Goal: Task Accomplishment & Management: Complete application form

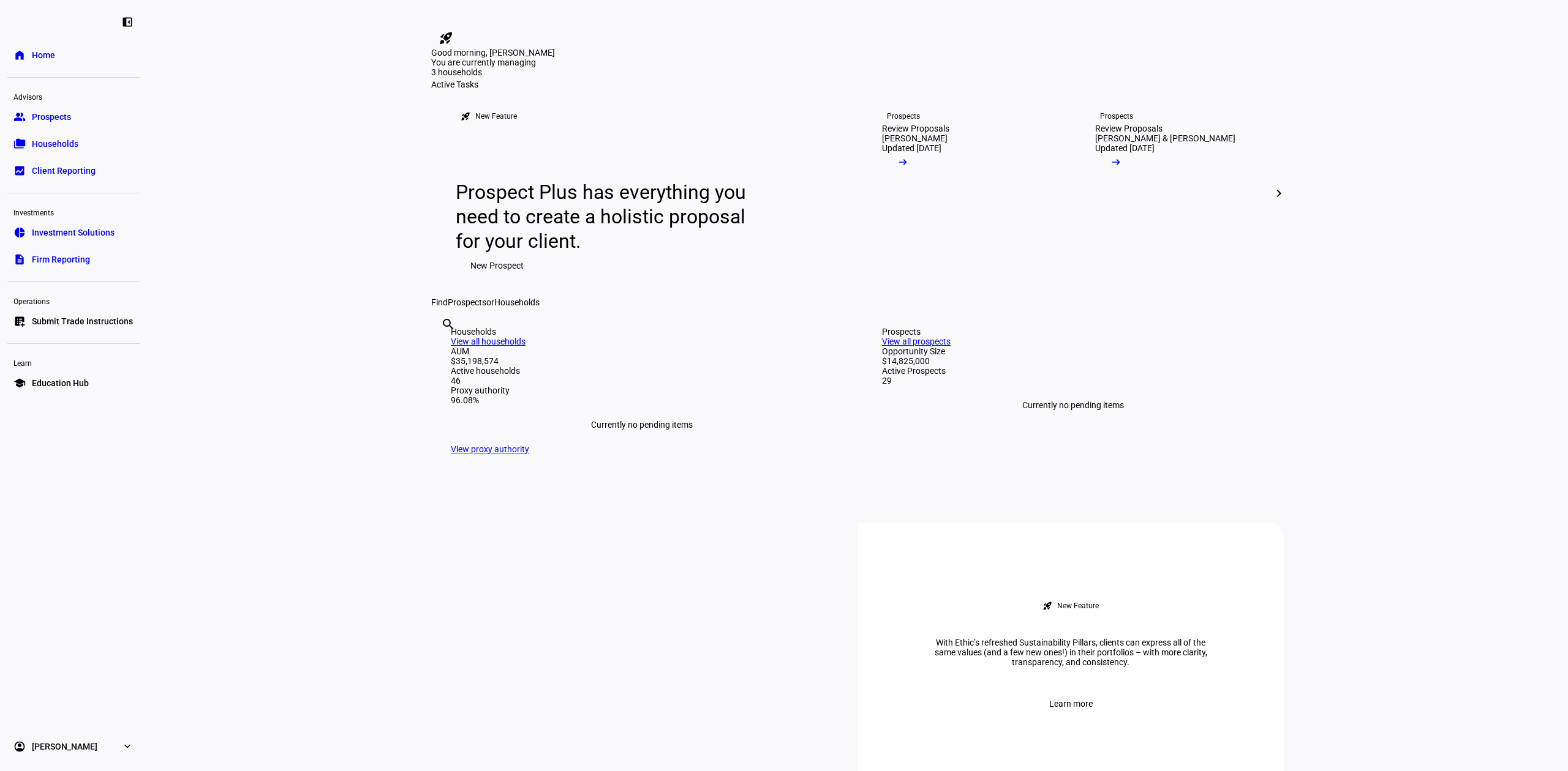
click at [47, 321] on span "Submit Trade Instructions" at bounding box center [82, 321] width 101 height 12
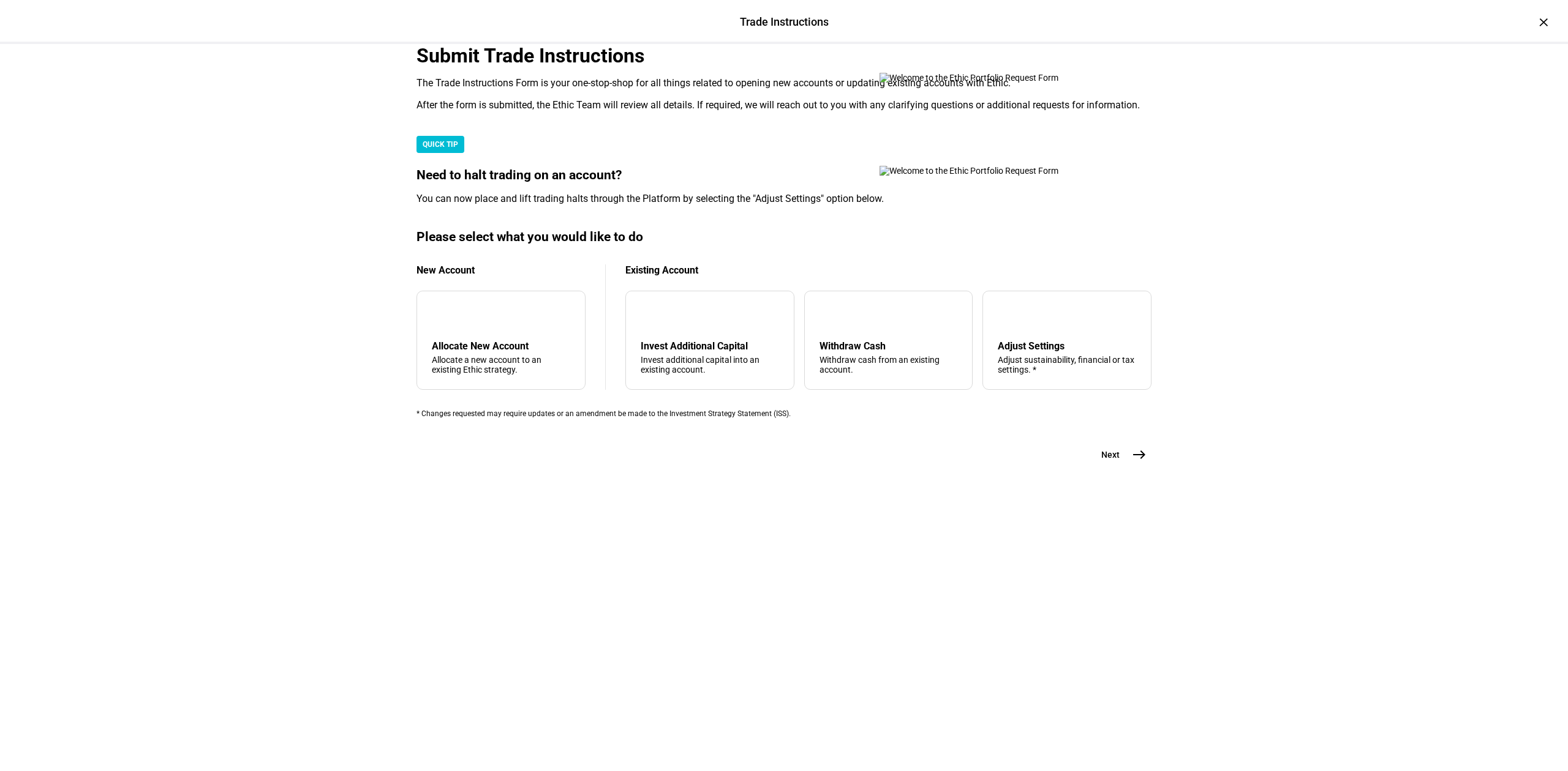
scroll to position [84, 0]
click at [860, 352] on div "Withdraw Cash" at bounding box center [889, 346] width 139 height 11
click at [1114, 467] on button "Next east" at bounding box center [1119, 455] width 65 height 25
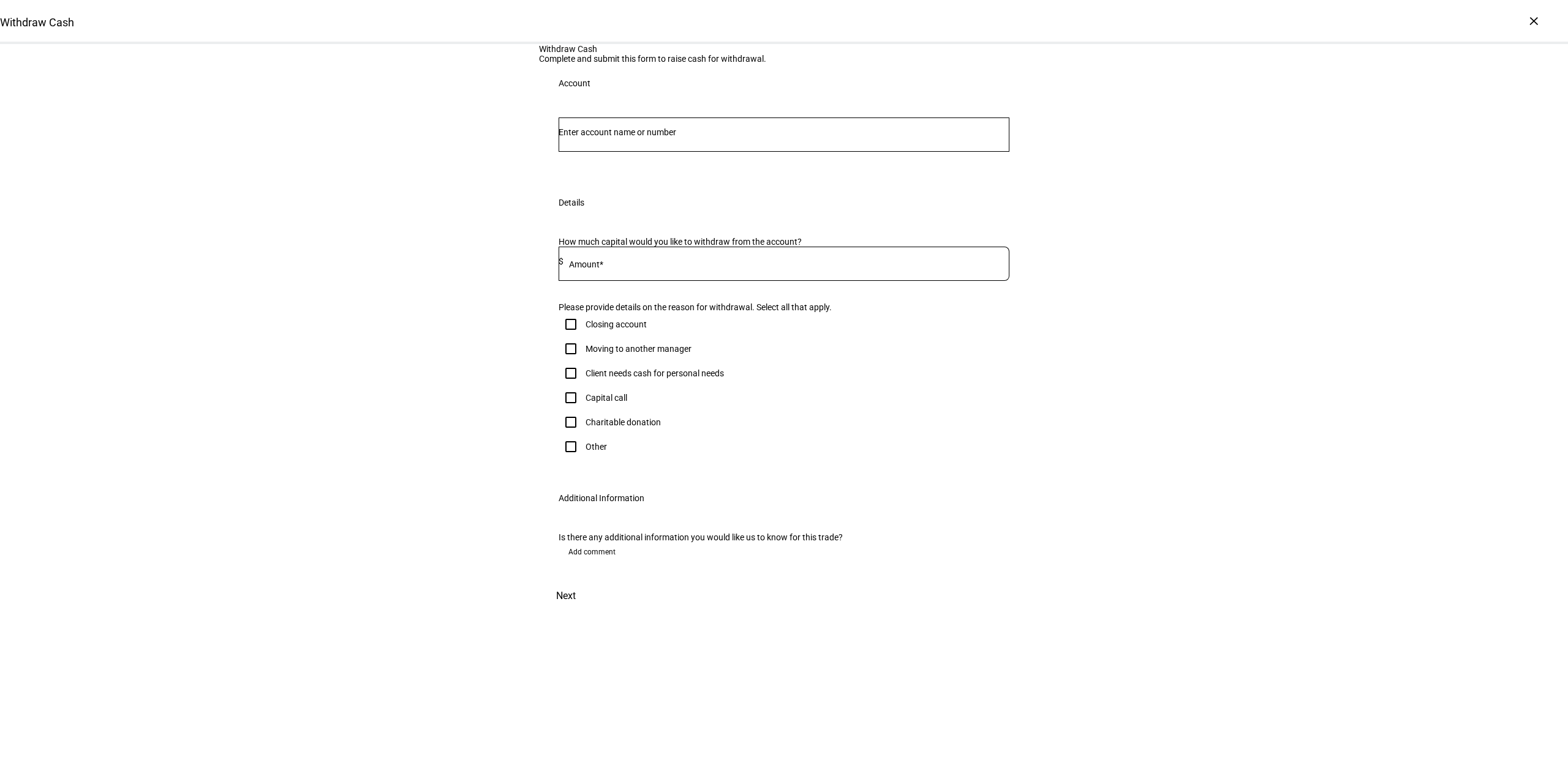
click at [623, 137] on input "Number" at bounding box center [783, 132] width 451 height 10
click at [656, 316] on span "[PERSON_NAME]" at bounding box center [614, 319] width 83 height 14
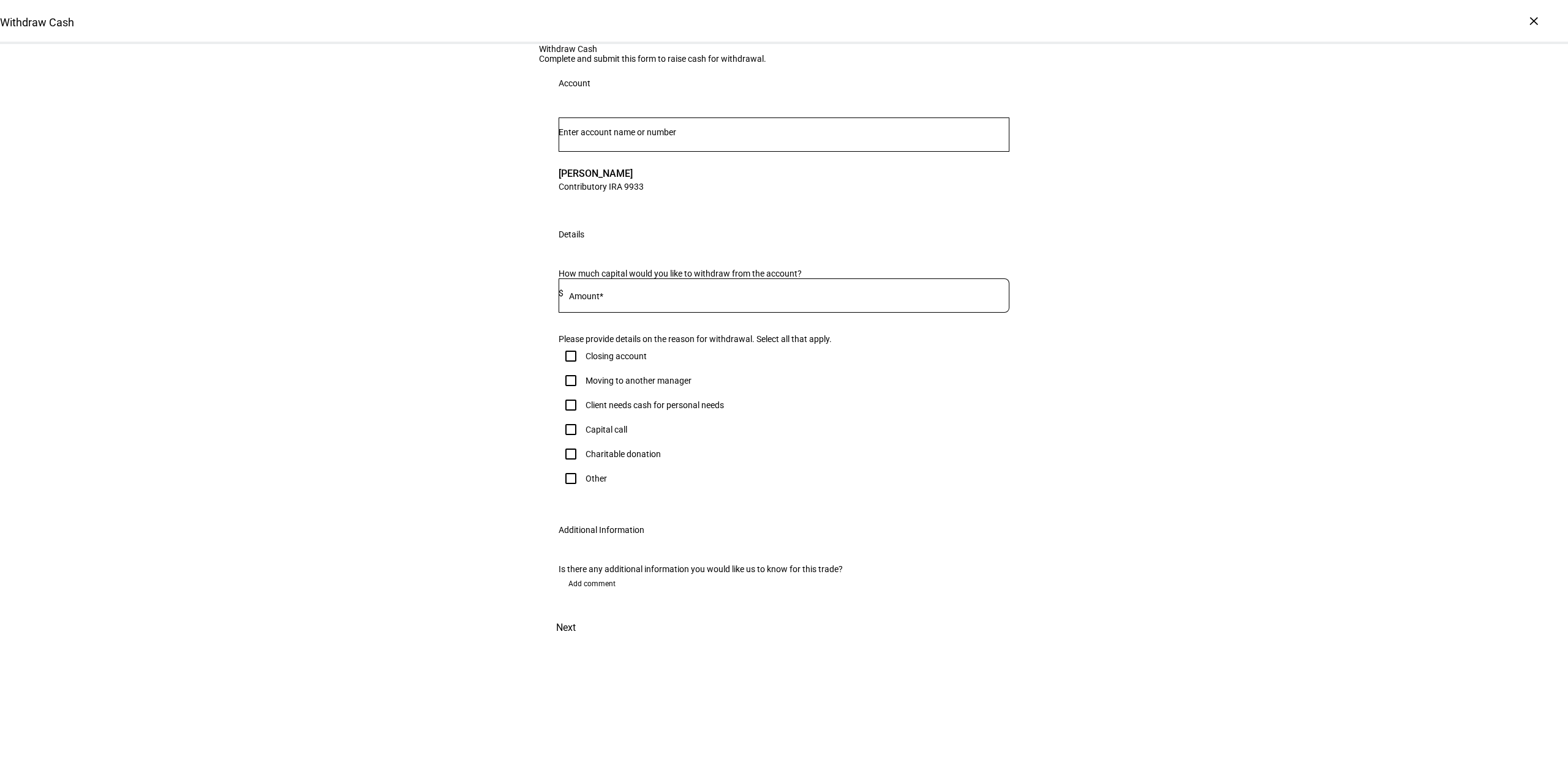
click at [679, 298] on input at bounding box center [786, 294] width 446 height 10
type input "100,000"
click at [586, 484] on div "Other" at bounding box center [596, 479] width 21 height 10
click at [583, 491] on input "Other" at bounding box center [570, 478] width 25 height 25
checkbox input "true"
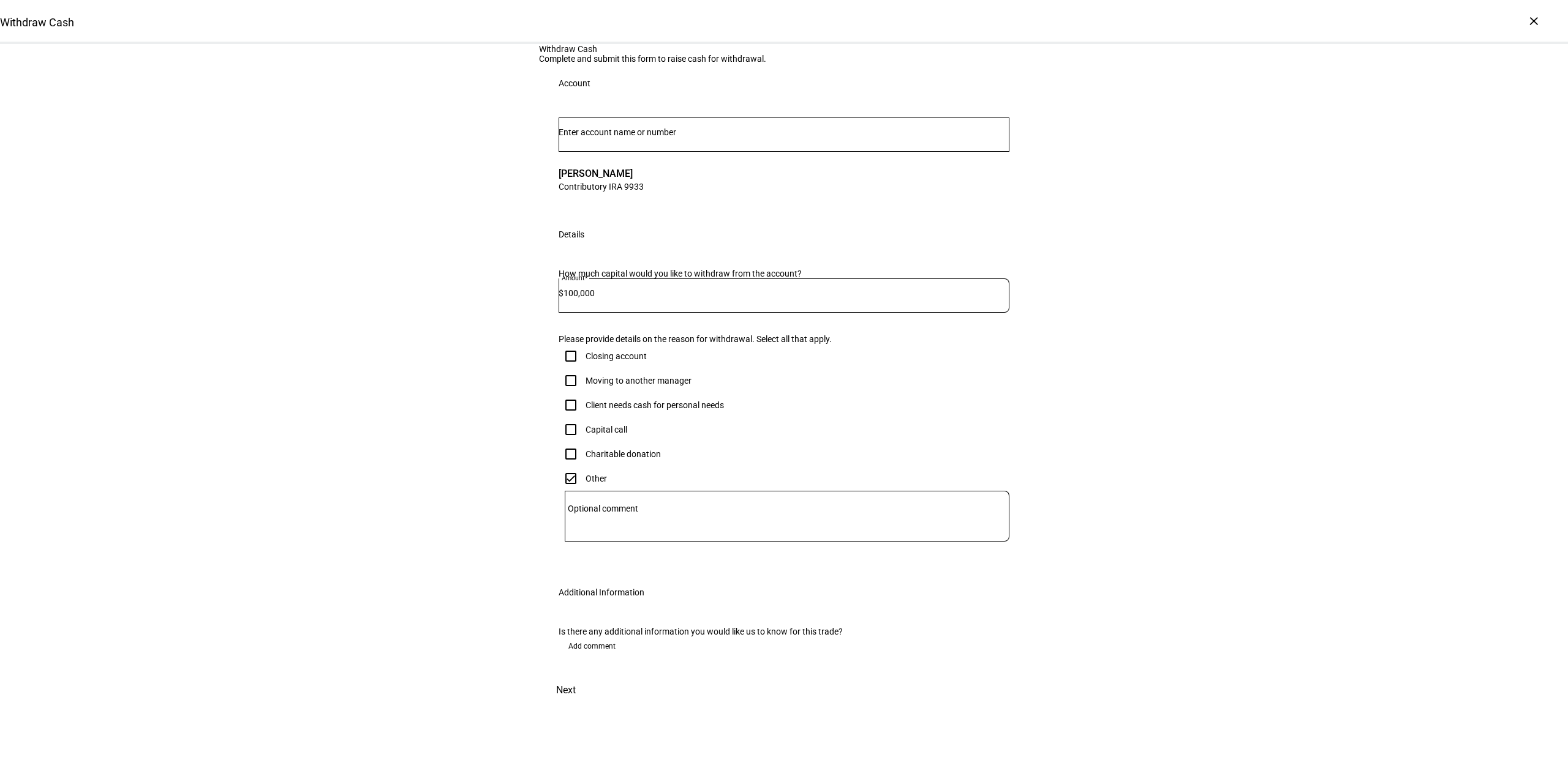
scroll to position [182, 0]
click at [570, 393] on input "Client needs cash for personal needs" at bounding box center [570, 405] width 25 height 25
checkbox input "true"
click at [562, 466] on input "Other" at bounding box center [570, 478] width 25 height 25
checkbox input "false"
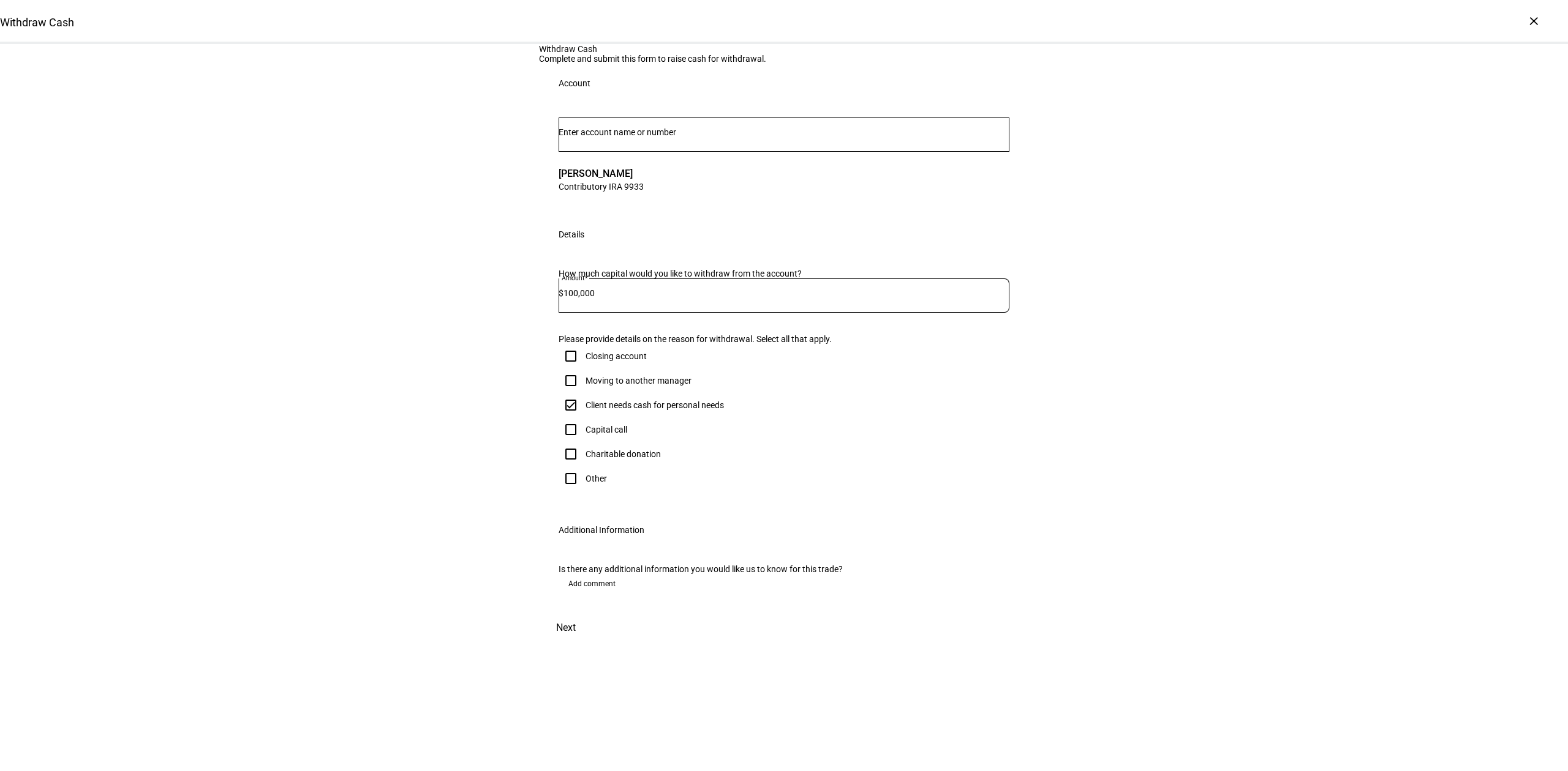
scroll to position [122, 0]
click at [576, 643] on span "Next" at bounding box center [566, 628] width 20 height 30
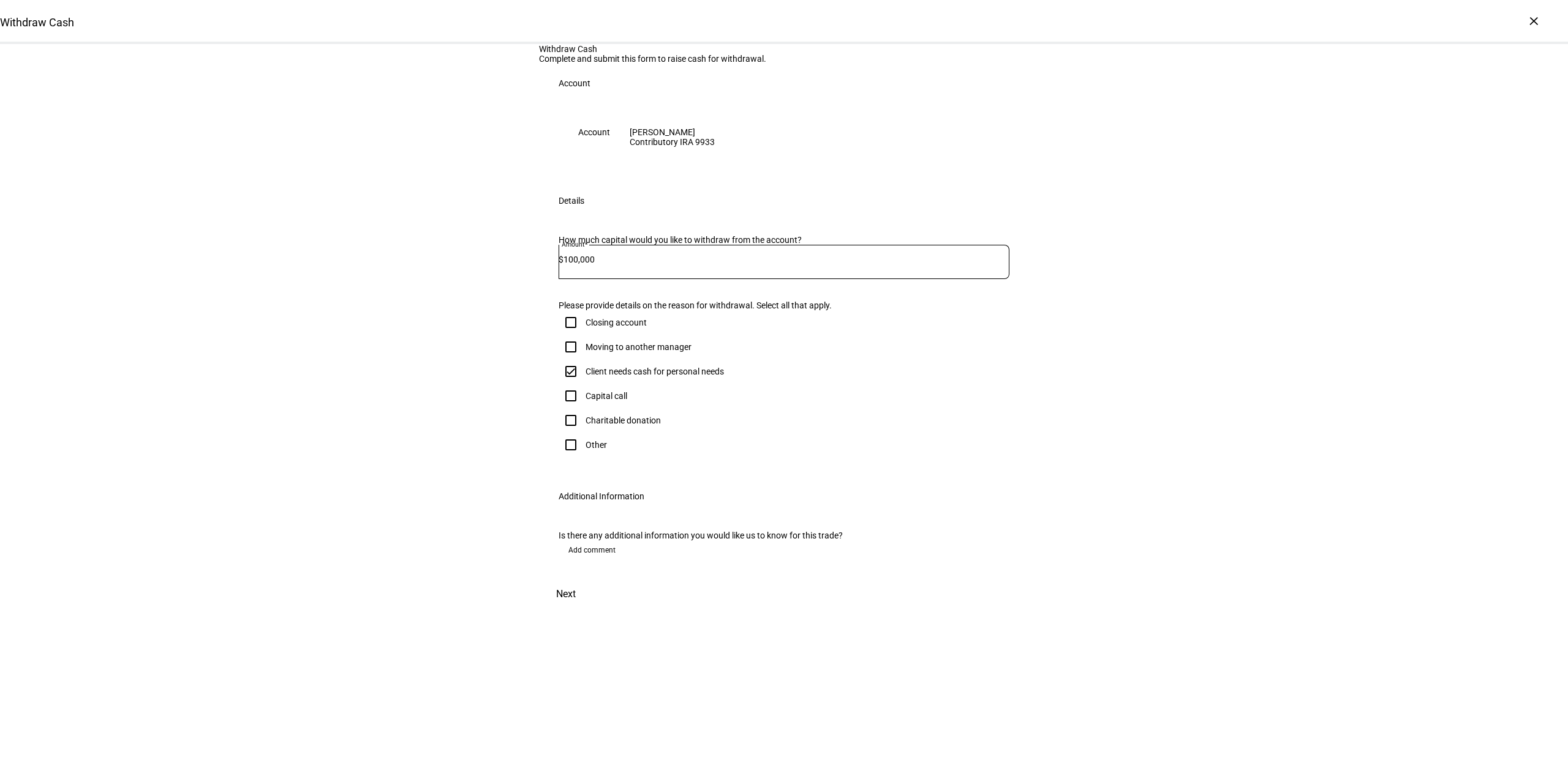
scroll to position [0, 0]
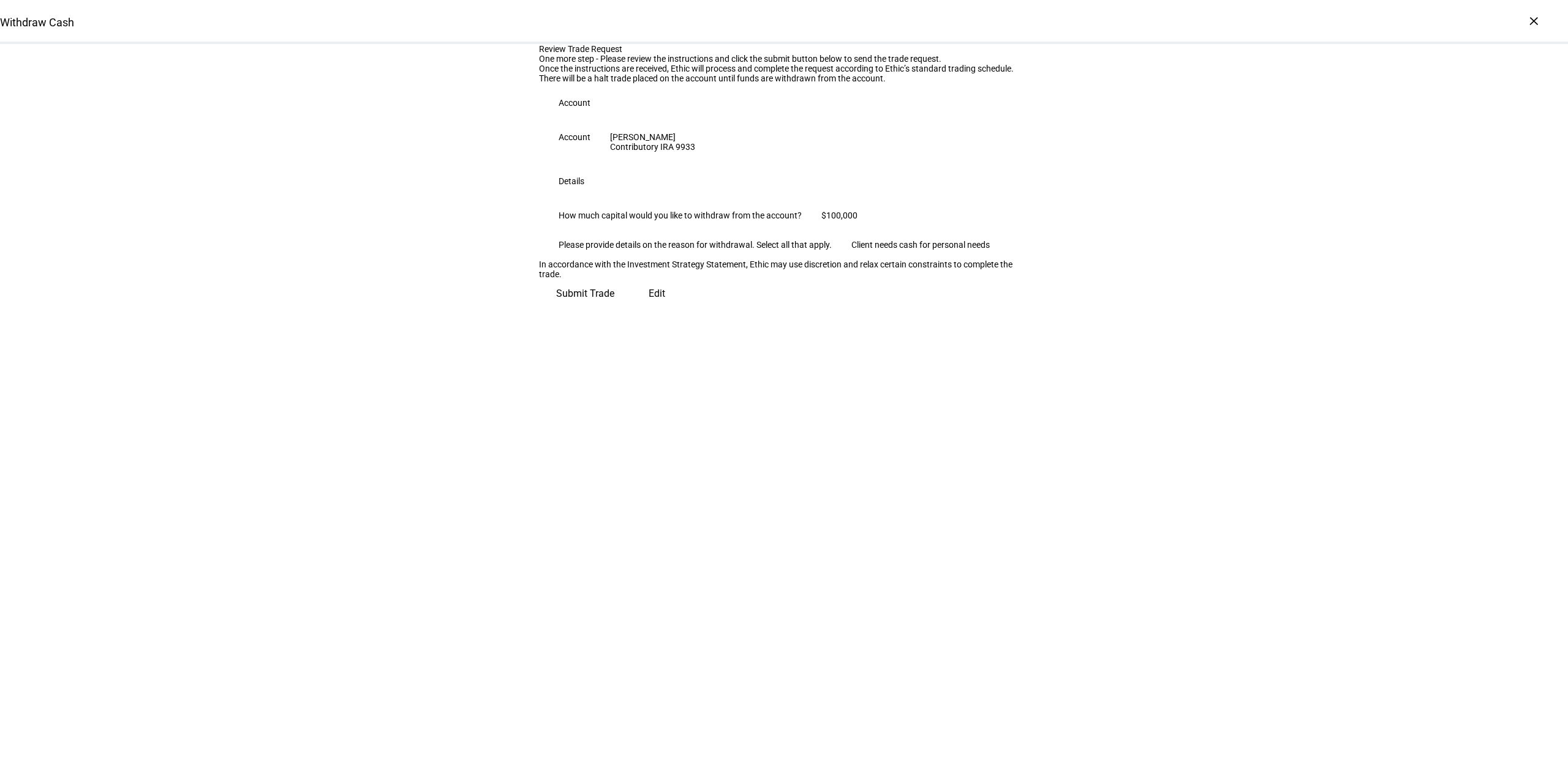
click at [649, 308] on span "Edit" at bounding box center [657, 294] width 16 height 30
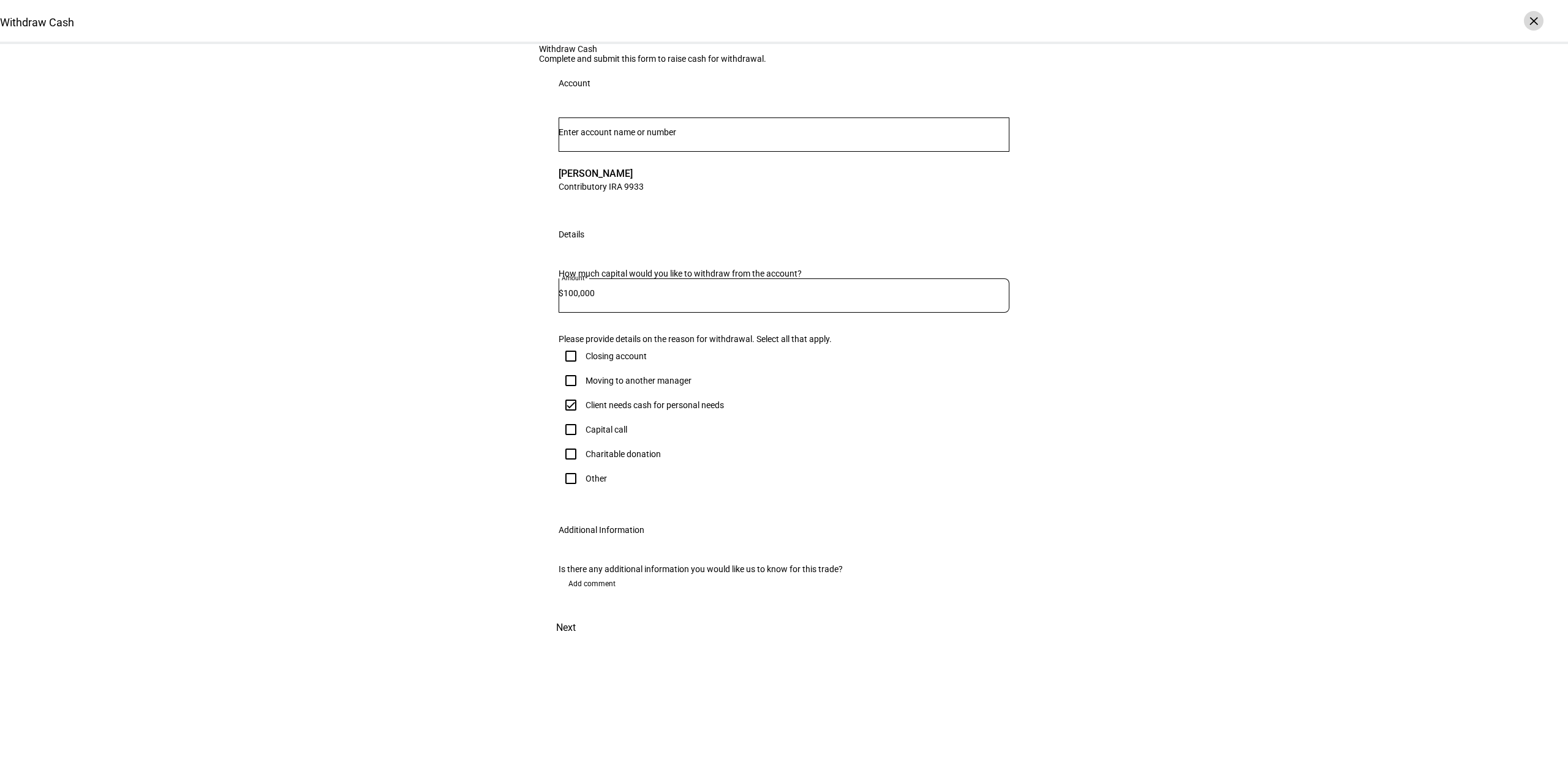
click at [1533, 23] on div "×" at bounding box center [1533, 21] width 20 height 20
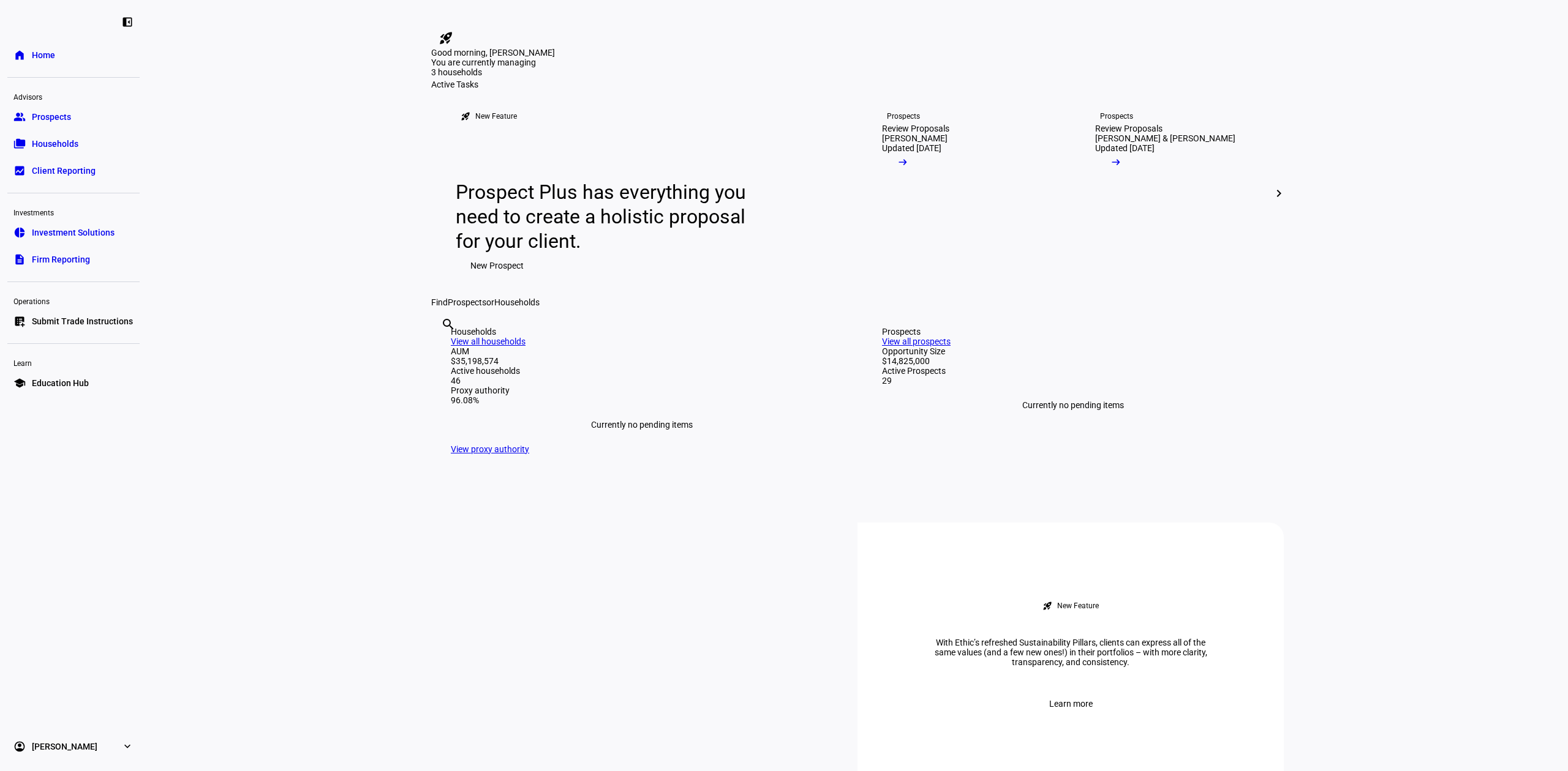
click at [91, 755] on link "account_circle [PERSON_NAME] expand_more" at bounding box center [73, 747] width 132 height 25
click at [54, 712] on span "My Team" at bounding box center [49, 714] width 34 height 12
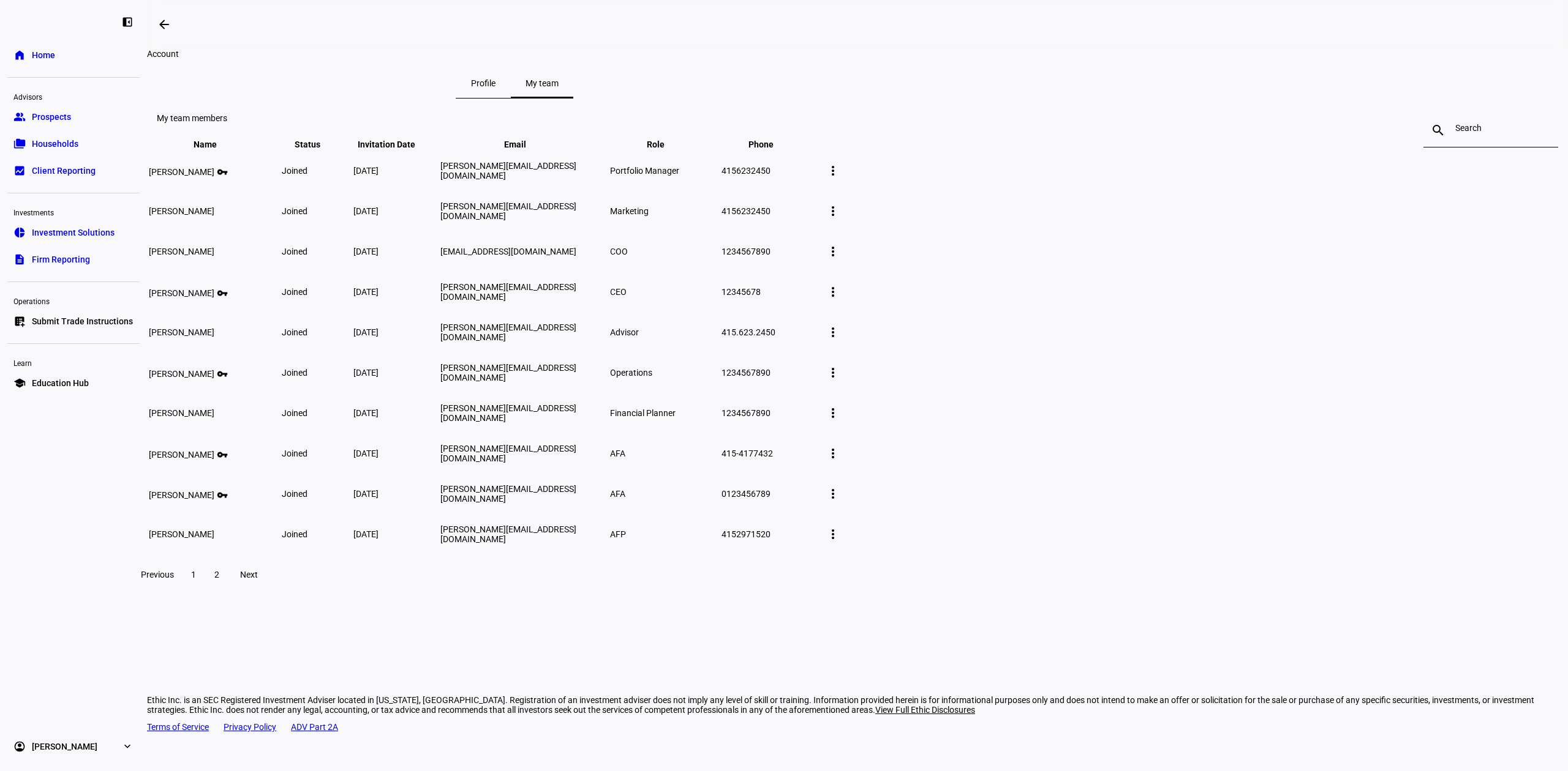
click at [848, 428] on span at bounding box center [833, 413] width 30 height 30
click at [1194, 514] on span "Edit member details" at bounding box center [1213, 519] width 75 height 10
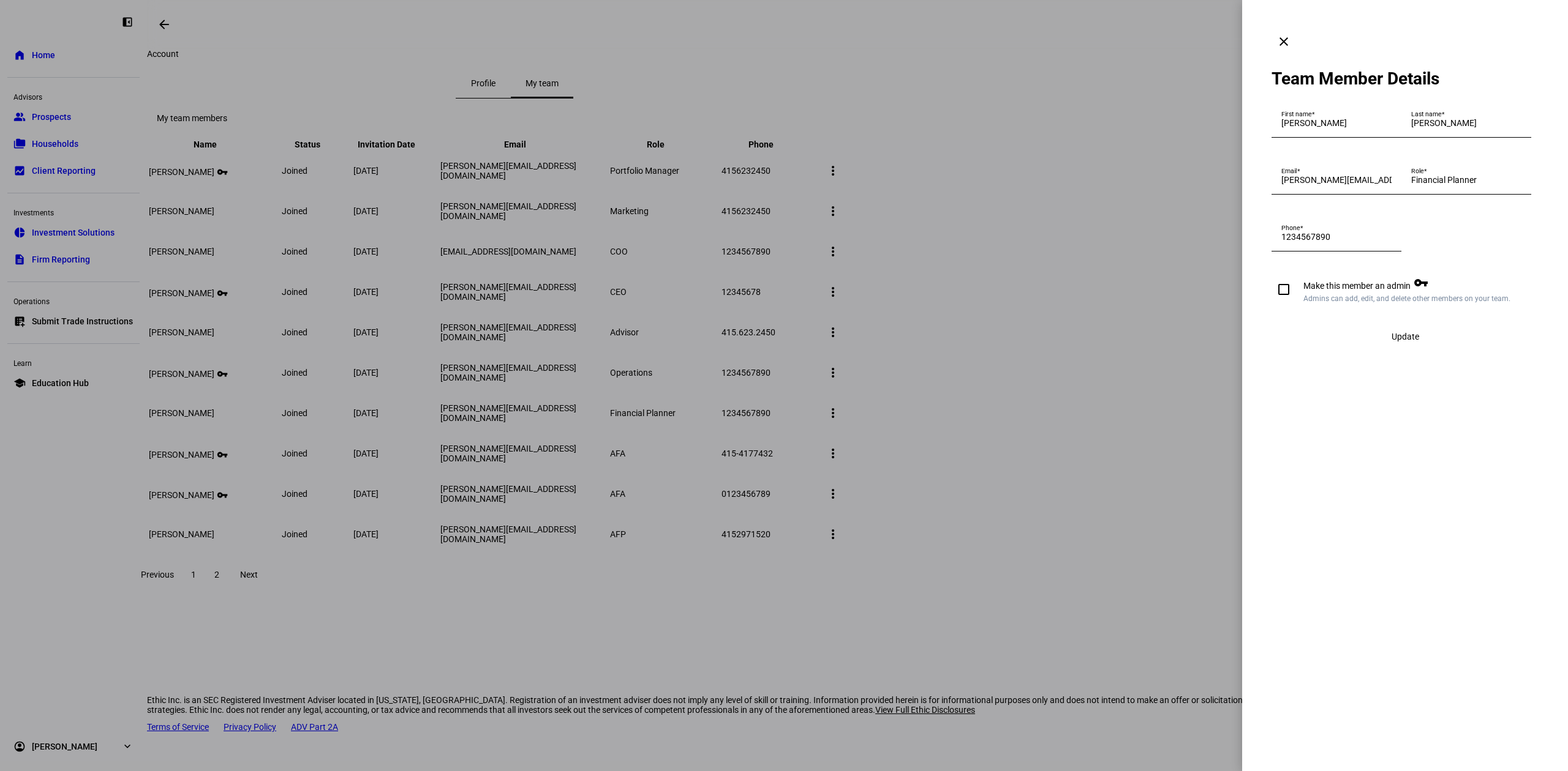
click at [1291, 34] on mat-icon "clear" at bounding box center [1284, 41] width 15 height 15
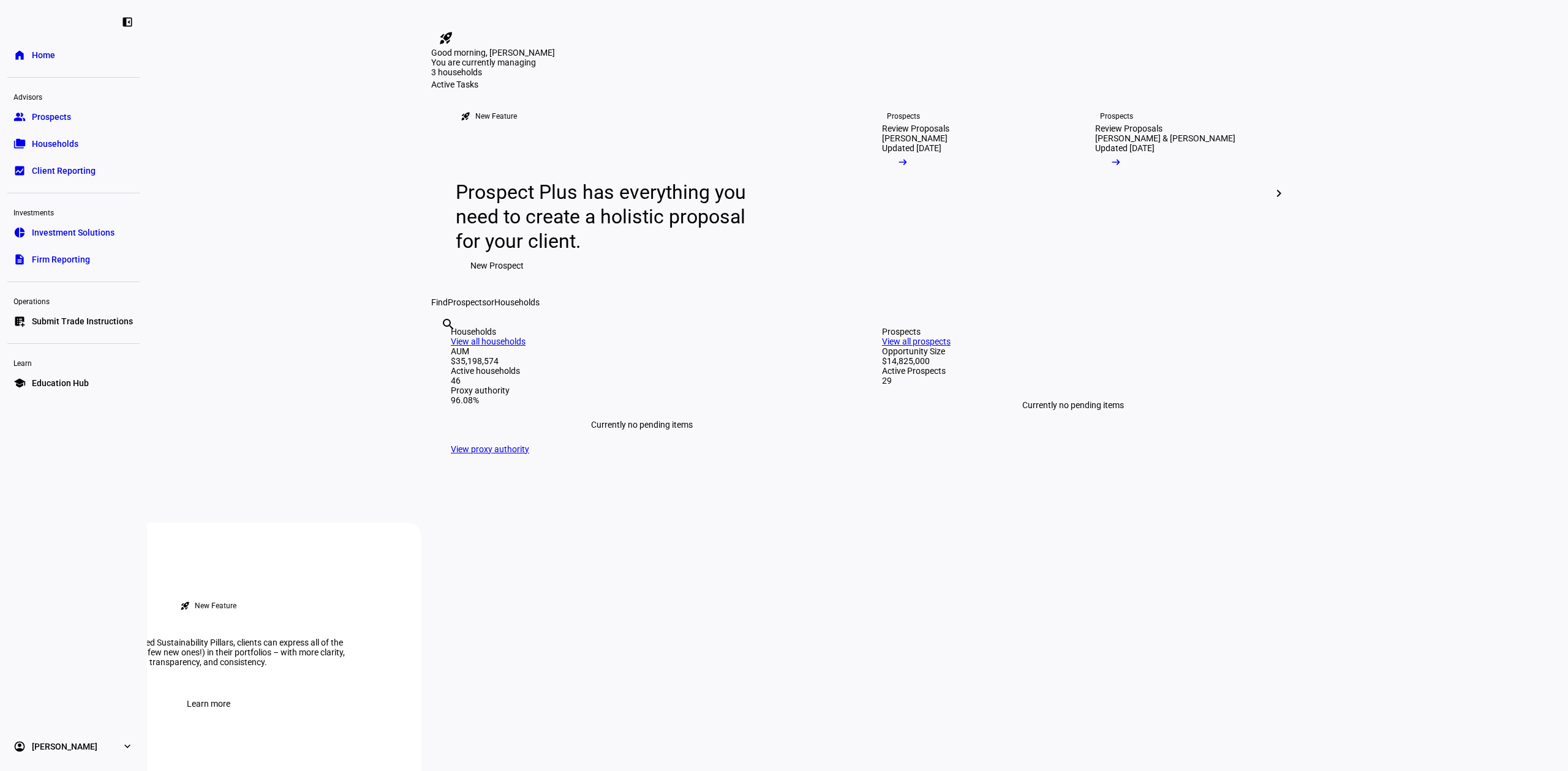
click at [82, 316] on span "Submit Trade Instructions" at bounding box center [82, 321] width 101 height 12
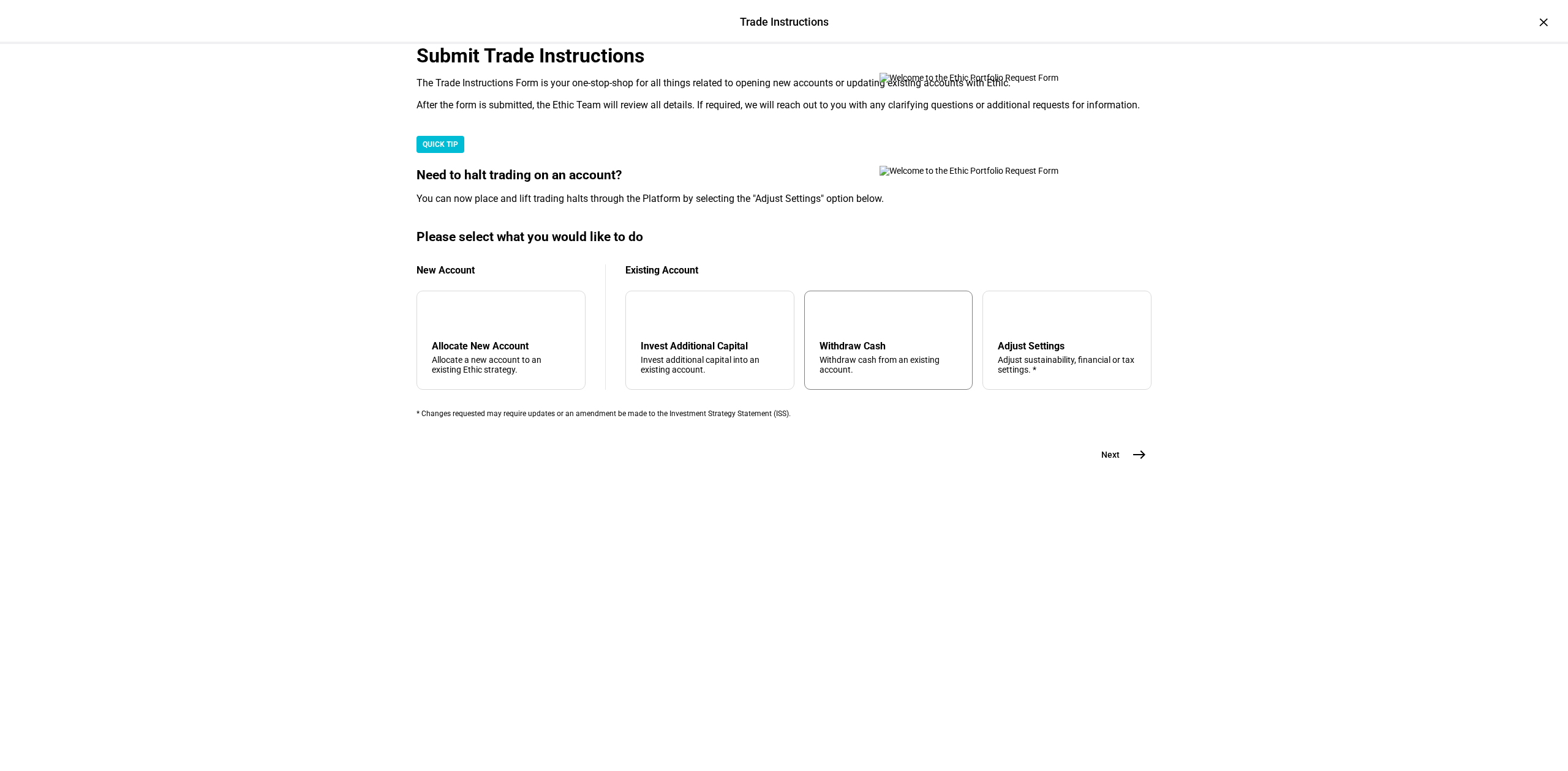
click at [843, 352] on div "Withdraw Cash" at bounding box center [889, 346] width 139 height 11
click at [1138, 462] on mat-icon "east" at bounding box center [1138, 455] width 15 height 15
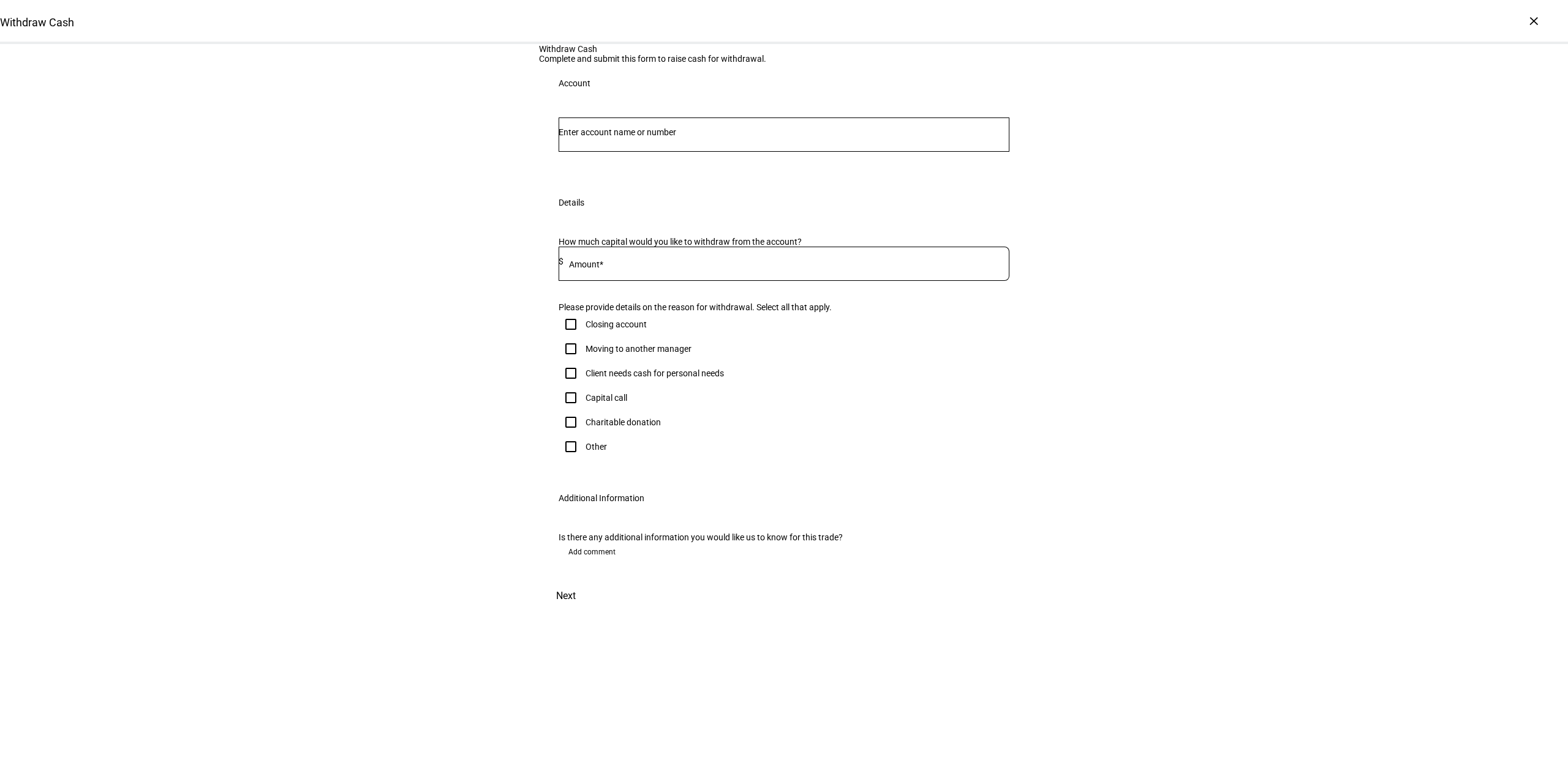
click at [747, 152] on div at bounding box center [783, 134] width 451 height 34
type input "darr"
click at [716, 326] on span "IRA Rollover 7884" at bounding box center [653, 332] width 161 height 11
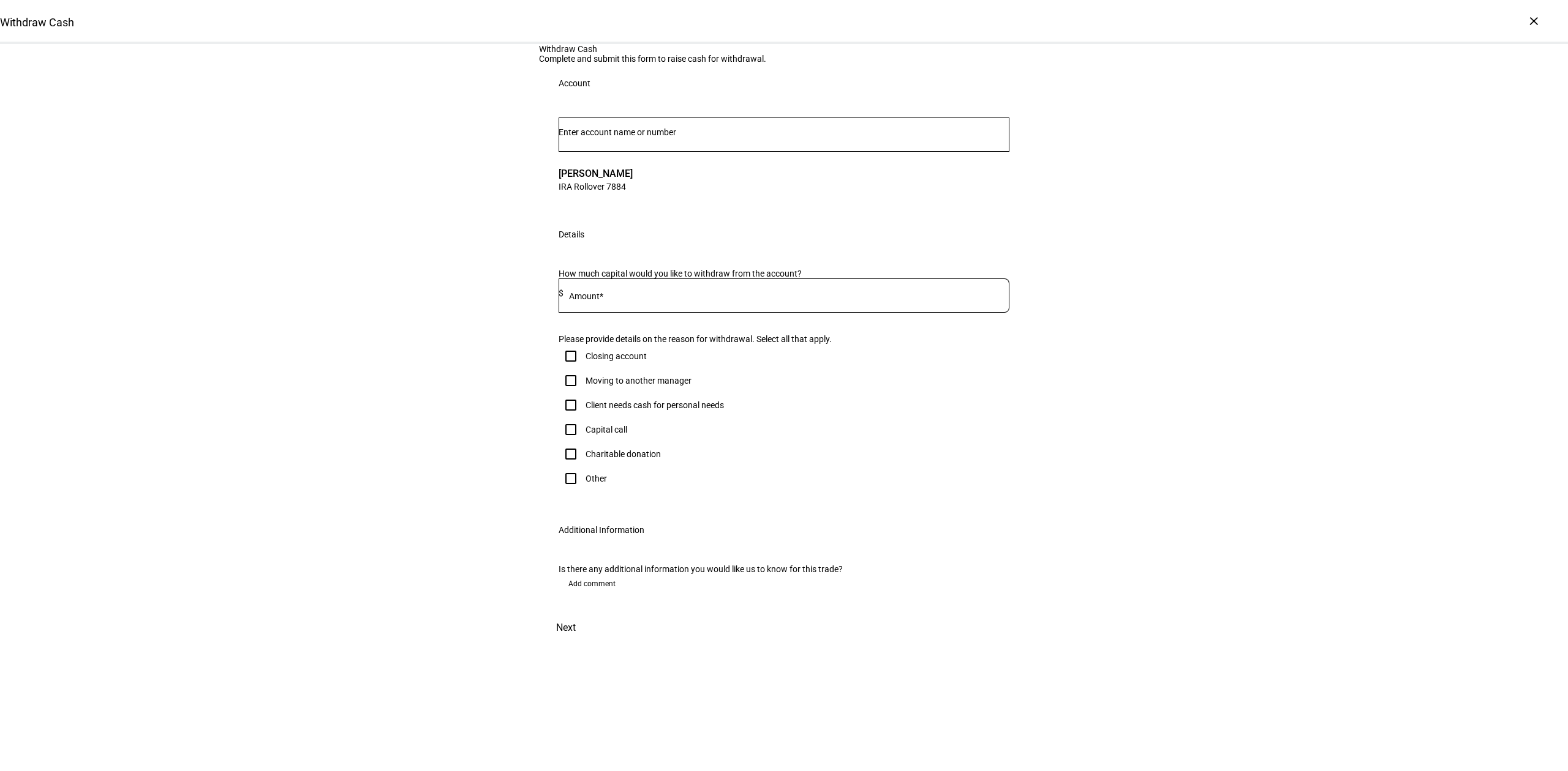
click at [642, 298] on input at bounding box center [786, 294] width 446 height 10
type input "20,500"
click at [567, 417] on input "Client needs cash for personal needs" at bounding box center [570, 405] width 25 height 25
checkbox input "true"
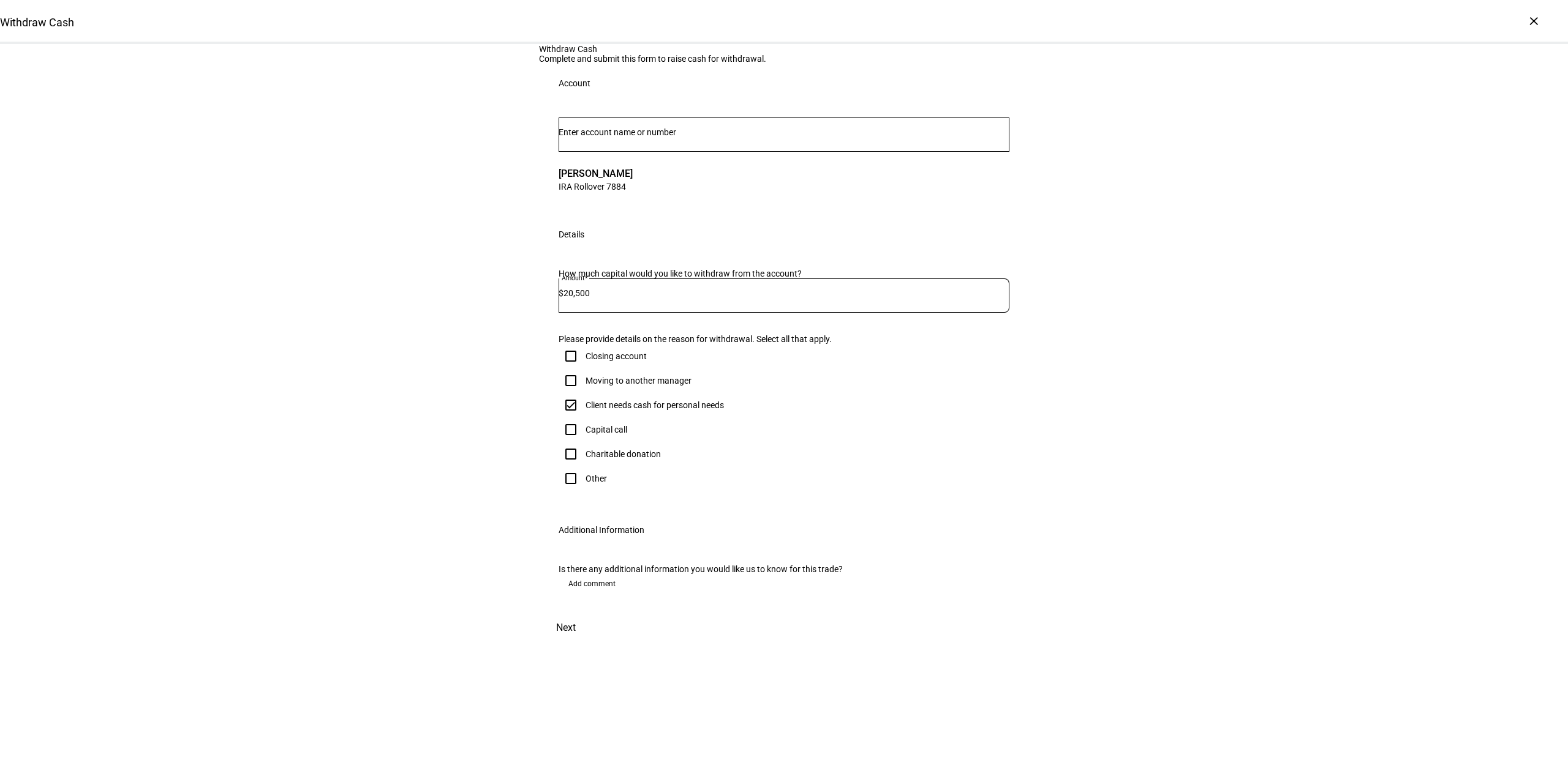
click at [576, 643] on span "Next" at bounding box center [566, 628] width 20 height 30
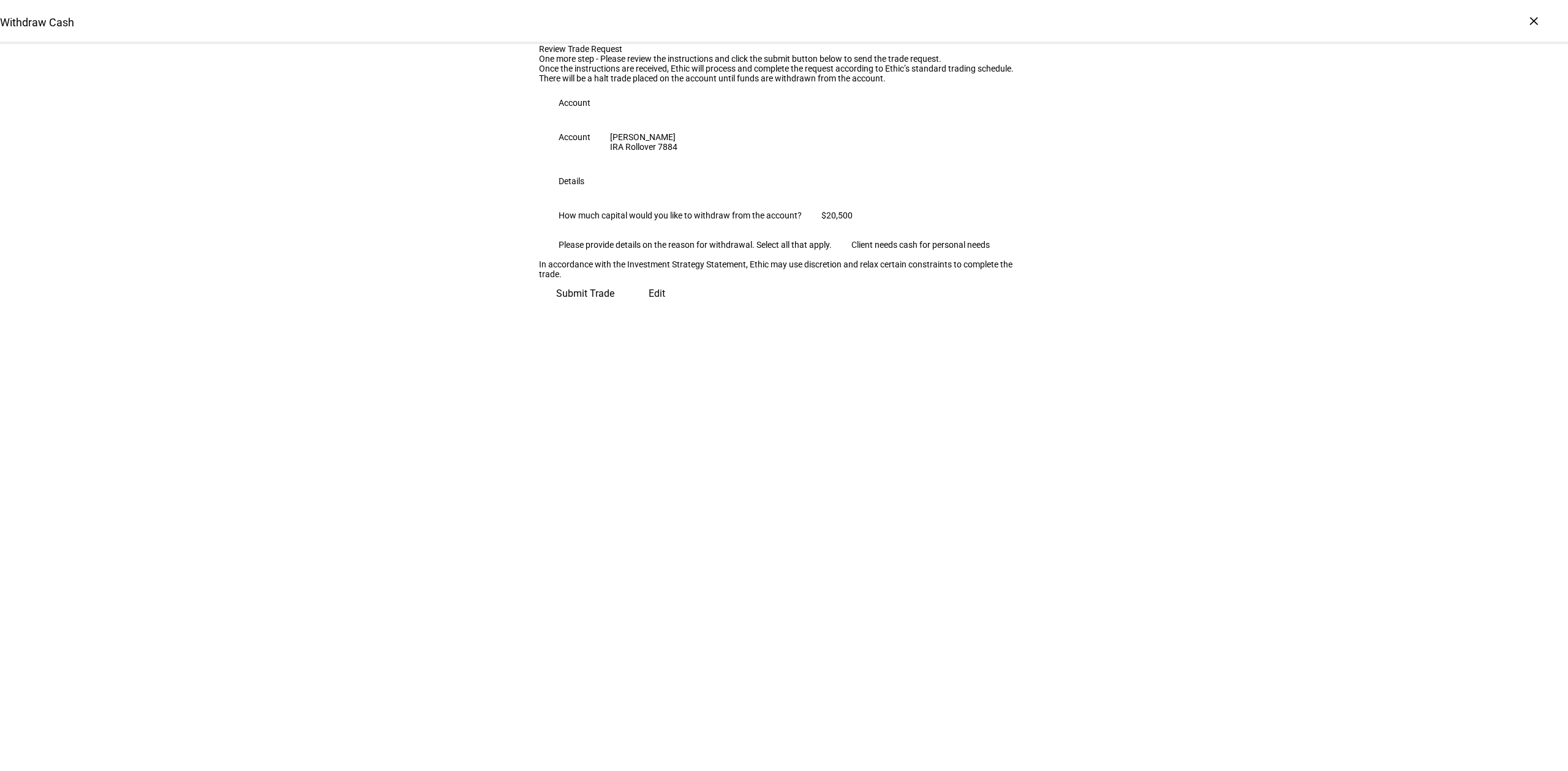
click at [649, 308] on span "Edit" at bounding box center [657, 294] width 16 height 30
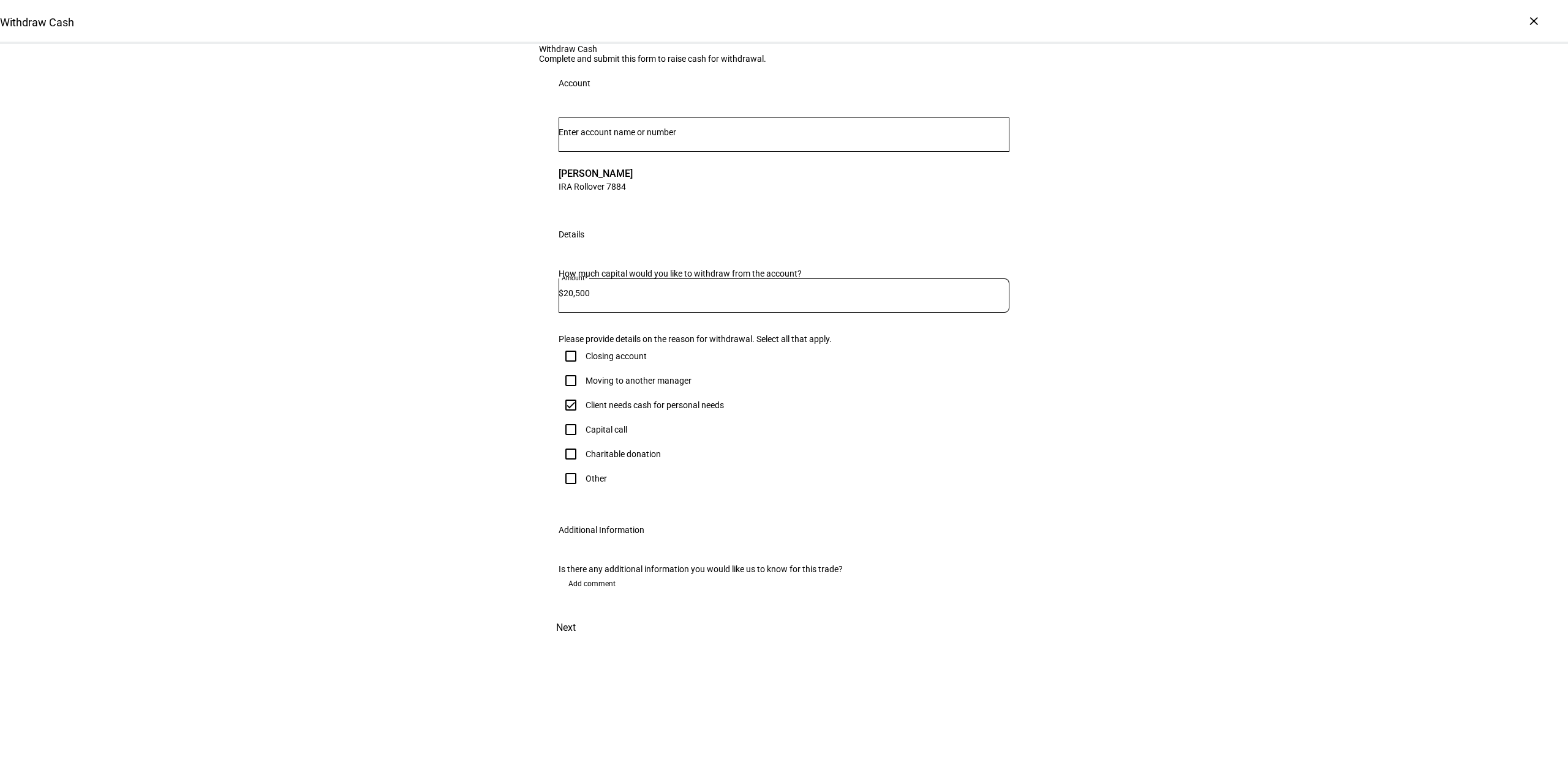
click at [599, 313] on div "20,500" at bounding box center [786, 296] width 446 height 34
click at [603, 298] on input "20,500" at bounding box center [786, 294] width 446 height 10
type input "100,000"
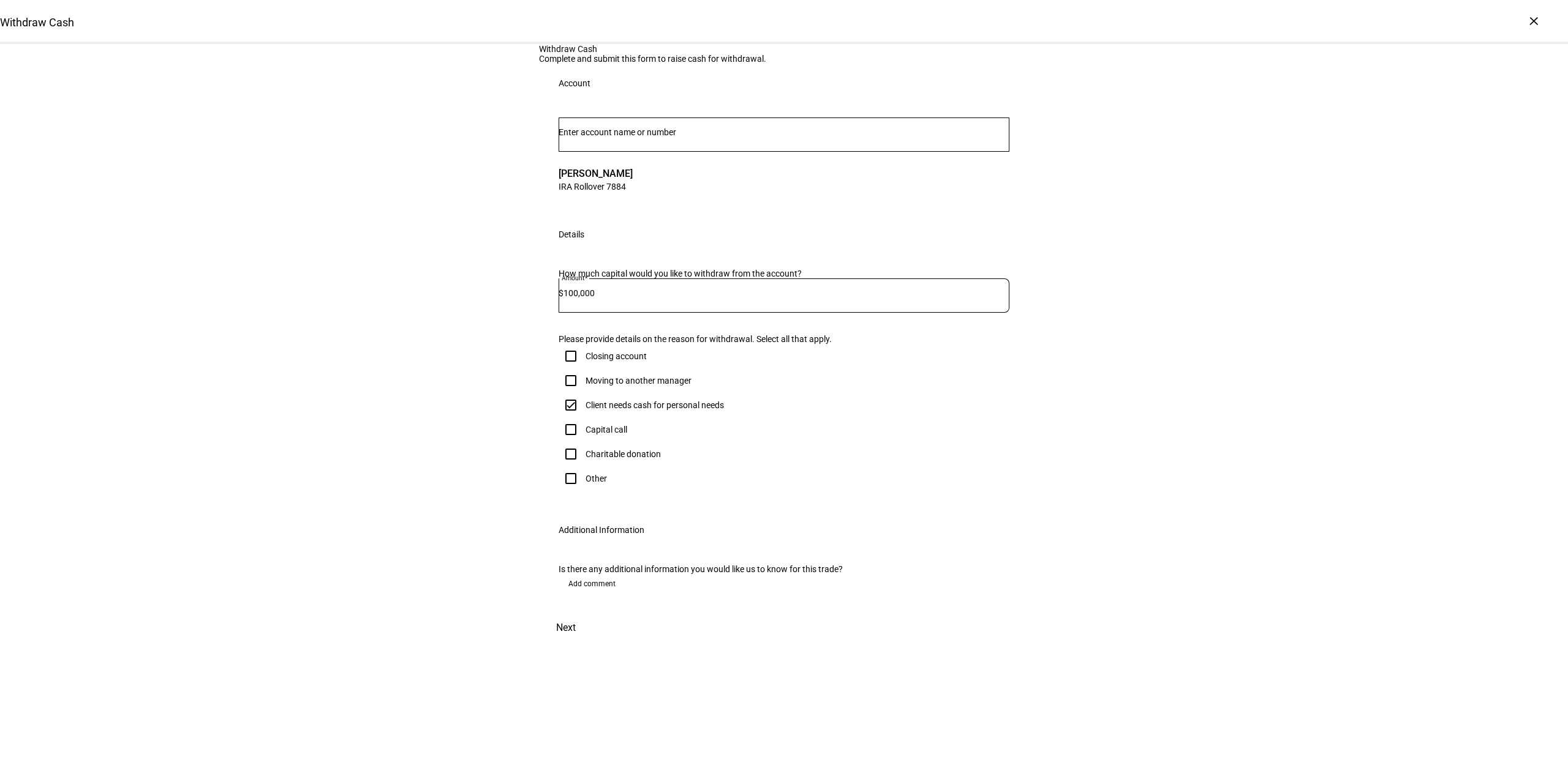
scroll to position [122, 0]
click at [576, 643] on span "Next" at bounding box center [566, 628] width 20 height 30
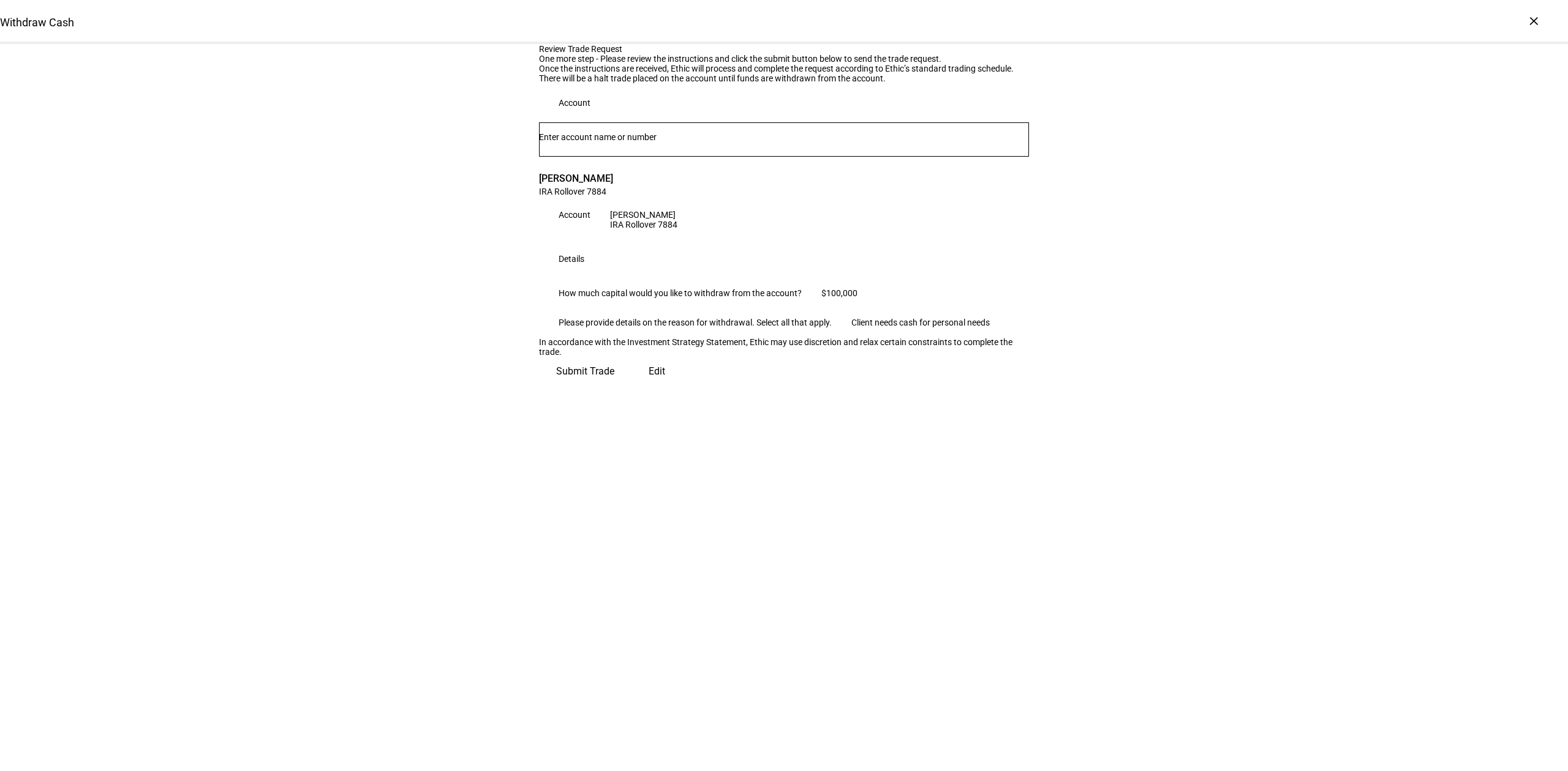
scroll to position [0, 0]
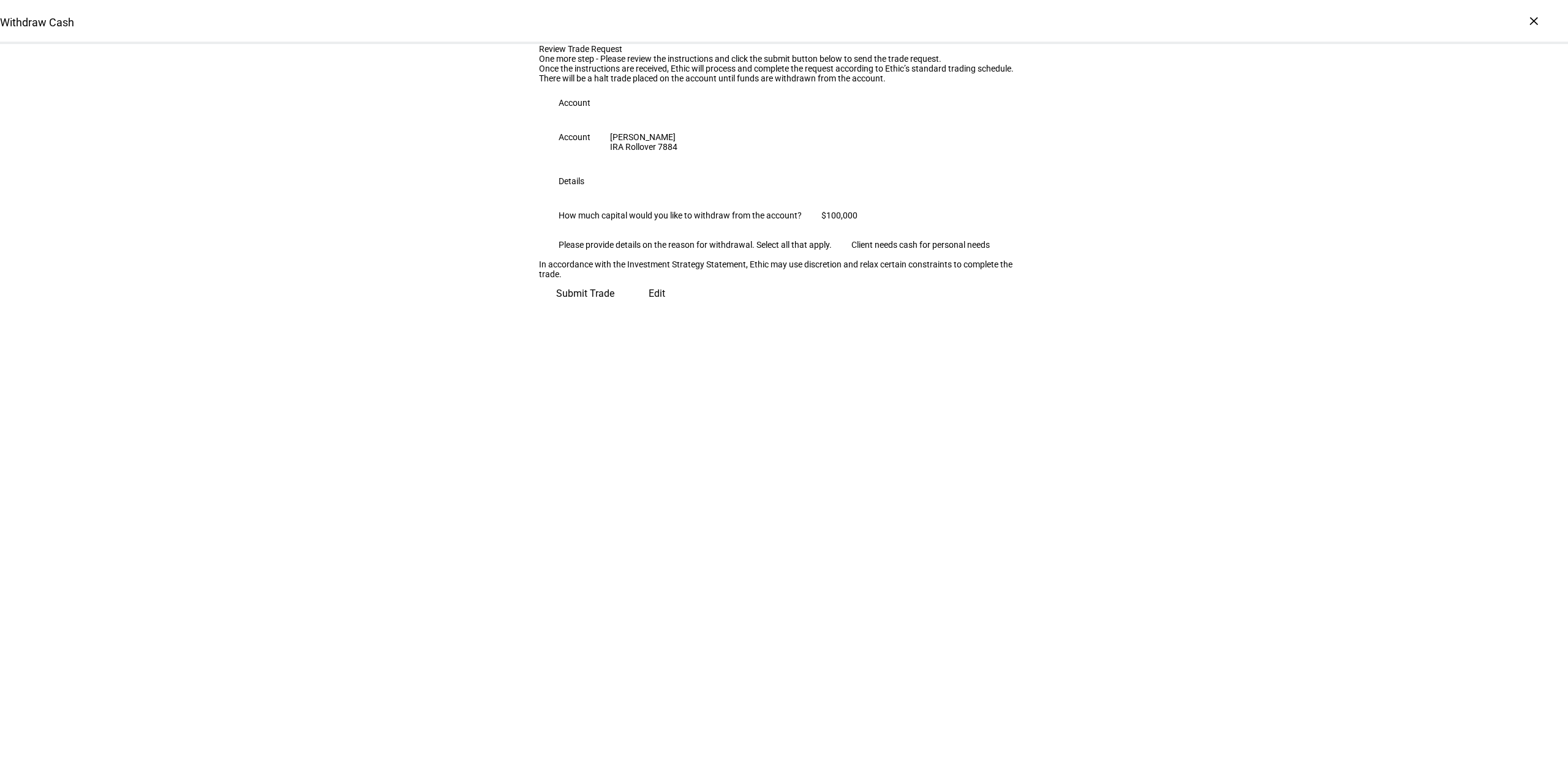
click at [614, 308] on span "Submit Trade" at bounding box center [585, 294] width 58 height 30
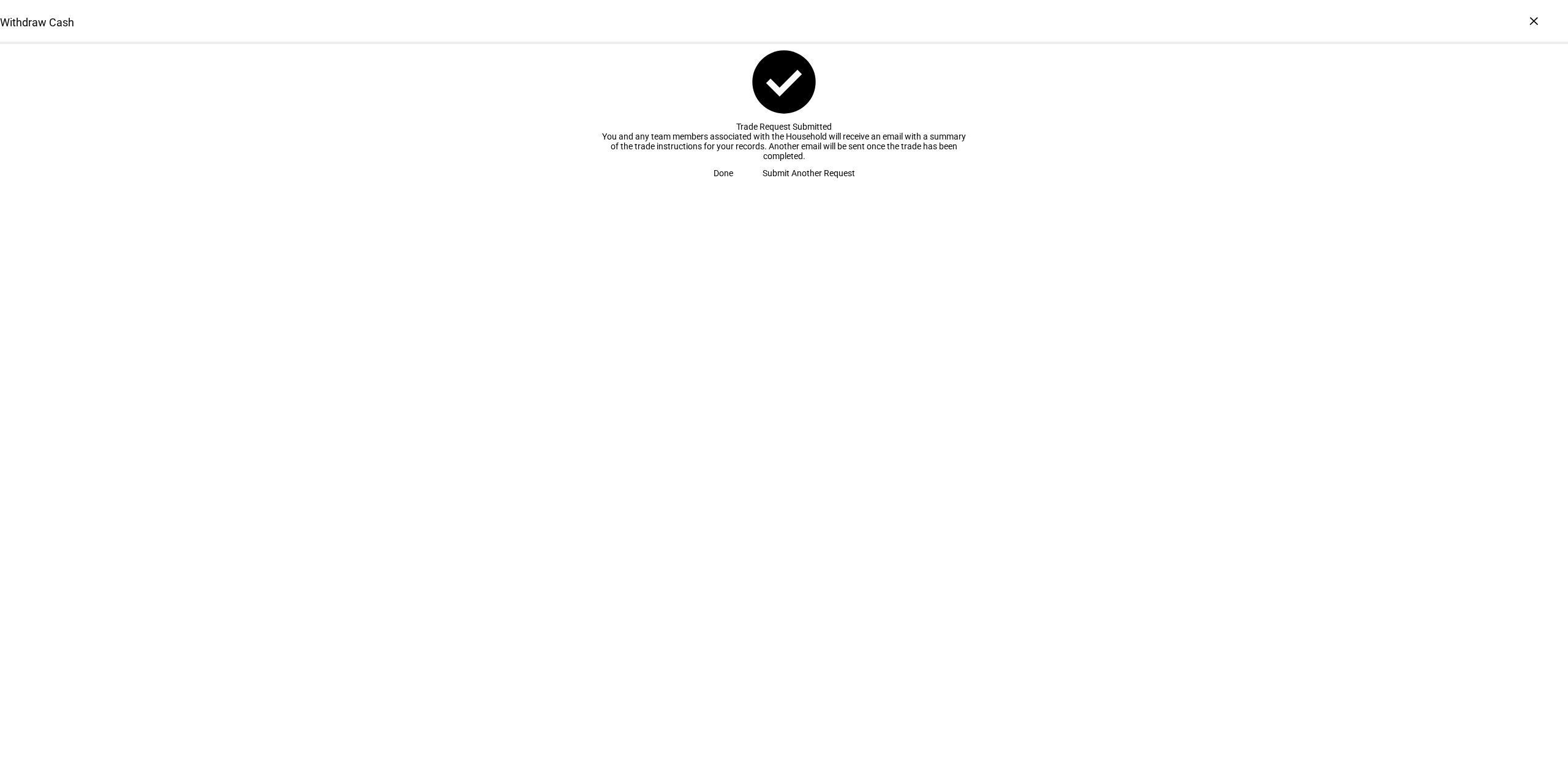
click at [733, 185] on span "Done" at bounding box center [723, 173] width 20 height 25
